Goal: Information Seeking & Learning: Learn about a topic

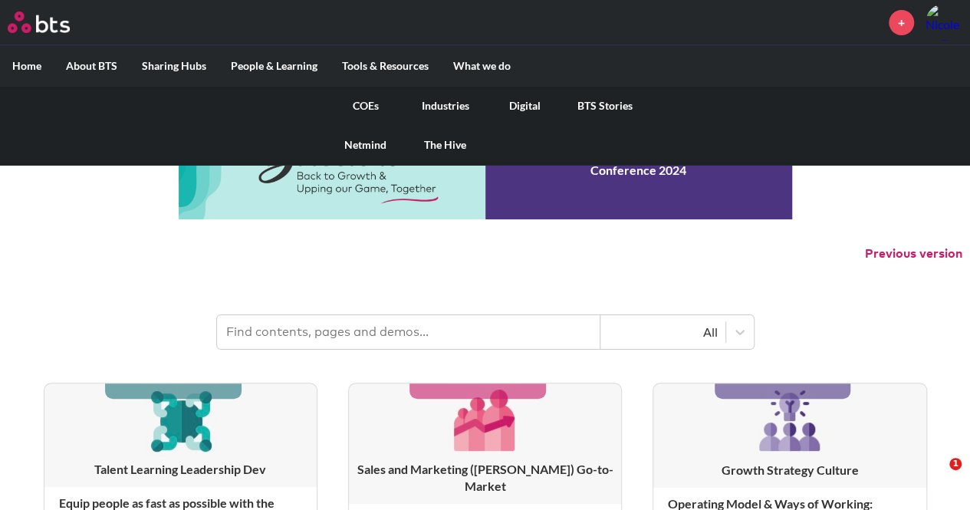
click at [368, 107] on link "COEs" at bounding box center [366, 106] width 80 height 40
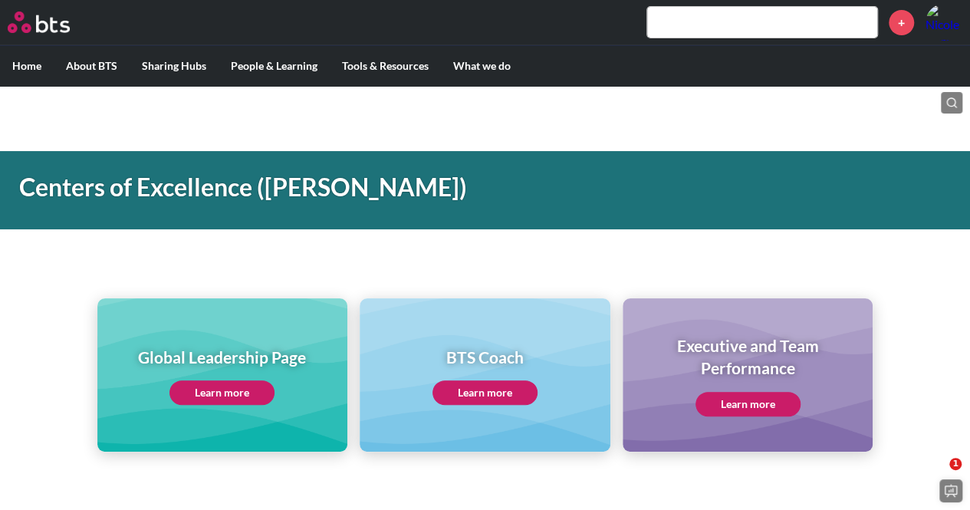
click at [245, 392] on link "Learn more" at bounding box center [221, 392] width 105 height 25
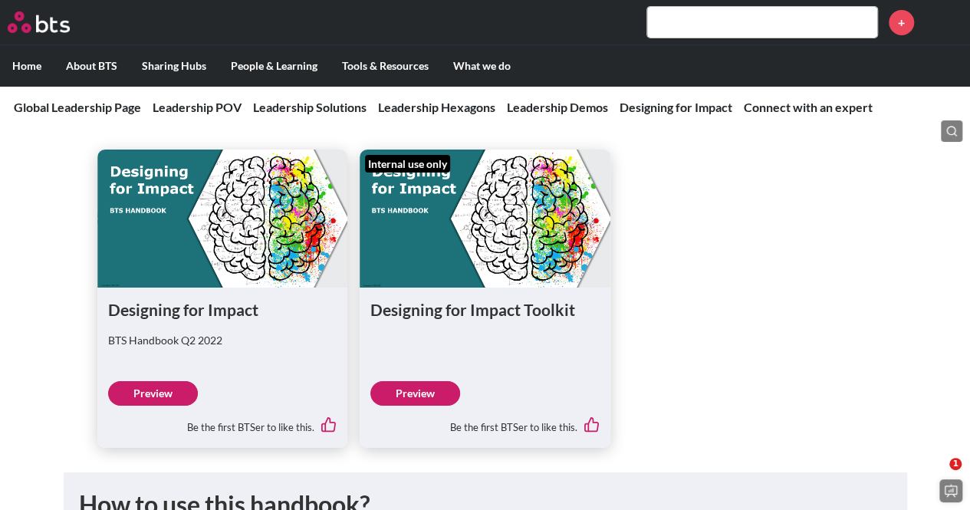
scroll to position [5522, 0]
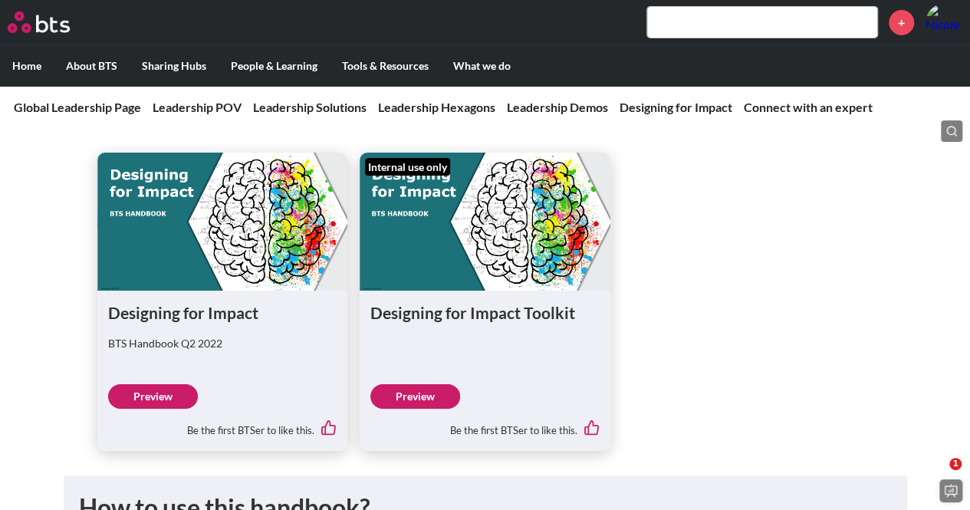
click at [427, 384] on link "Preview" at bounding box center [415, 396] width 90 height 25
